Goal: Find specific page/section: Find specific page/section

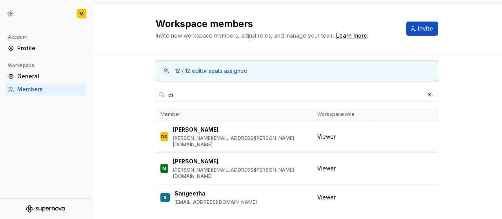
type input "d"
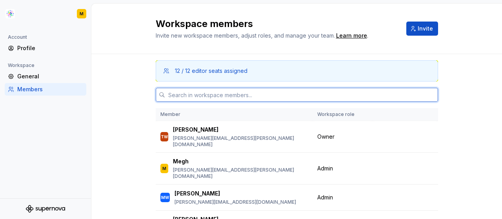
click at [261, 96] on input "text" at bounding box center [301, 95] width 273 height 14
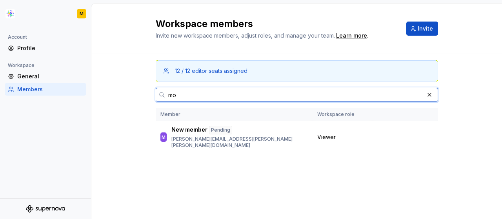
type input "m"
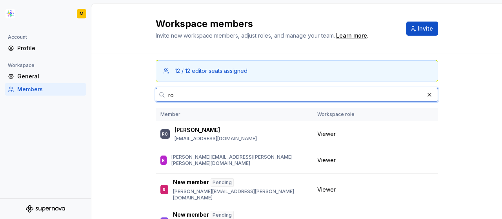
type input "r"
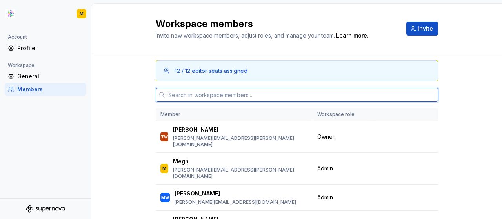
click at [239, 90] on input "text" at bounding box center [301, 95] width 273 height 14
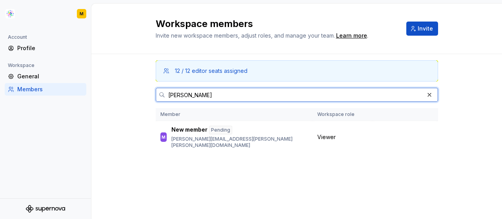
drag, startPoint x: 297, startPoint y: 92, endPoint x: 160, endPoint y: 96, distance: 137.2
click at [160, 96] on div "monika" at bounding box center [297, 95] width 282 height 14
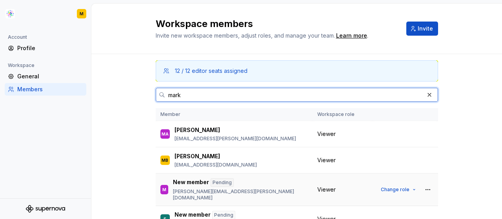
scroll to position [35, 0]
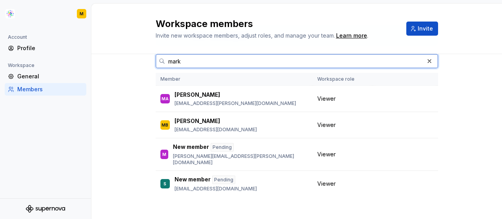
click at [168, 61] on input "mark" at bounding box center [294, 61] width 259 height 14
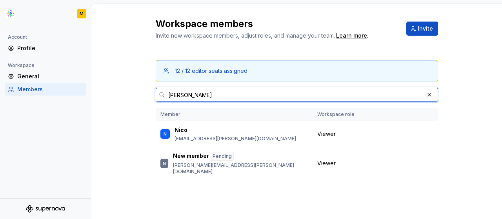
scroll to position [0, 0]
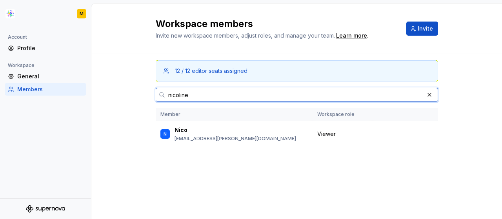
click at [179, 95] on input "nicoline" at bounding box center [294, 95] width 259 height 14
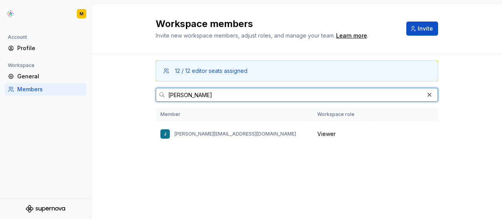
type input "jesper"
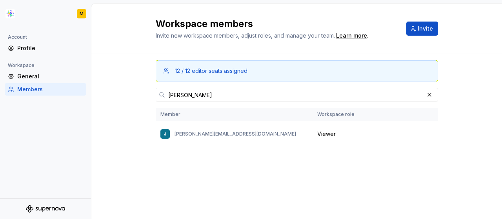
click at [219, 189] on div "12 / 12 editor seats assigned jesper Member Workspace role J jesper.skov@grey.c…" at bounding box center [297, 121] width 282 height 135
